Goal: Task Accomplishment & Management: Manage account settings

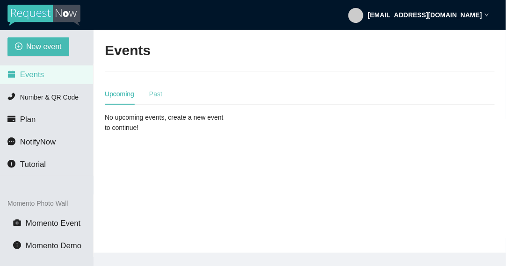
click at [153, 99] on div "Past" at bounding box center [155, 94] width 13 height 22
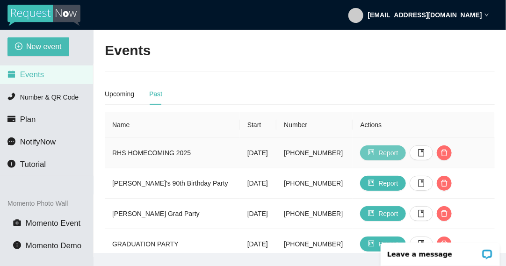
click at [386, 152] on span "Report" at bounding box center [388, 153] width 20 height 10
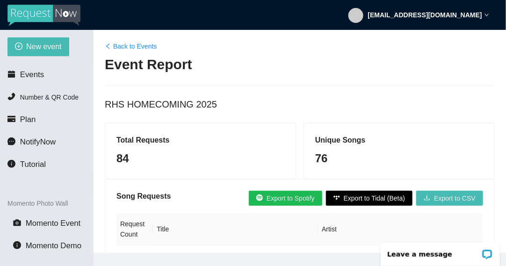
click at [393, 129] on div "Unique Songs 76" at bounding box center [399, 150] width 190 height 55
click at [415, 123] on div "Unique Songs 76" at bounding box center [399, 150] width 190 height 55
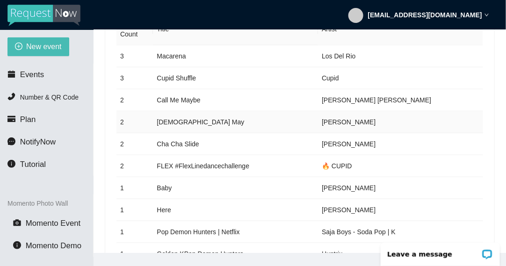
scroll to position [204, 0]
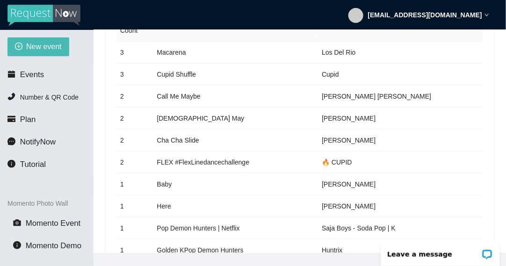
click at [441, 16] on strong "[EMAIL_ADDRESS][DOMAIN_NAME]" at bounding box center [425, 14] width 114 height 7
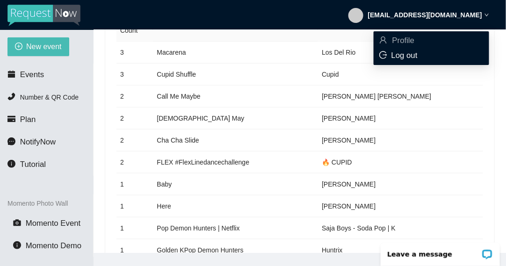
click at [406, 54] on span "Log out" at bounding box center [405, 55] width 26 height 9
